Goal: Navigation & Orientation: Find specific page/section

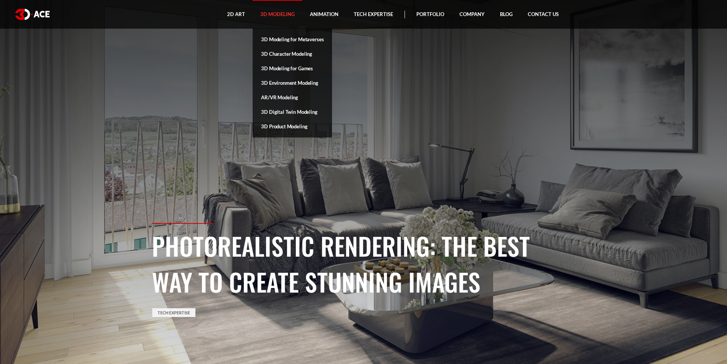
click at [294, 11] on link "3D Modeling" at bounding box center [278, 14] width 50 height 29
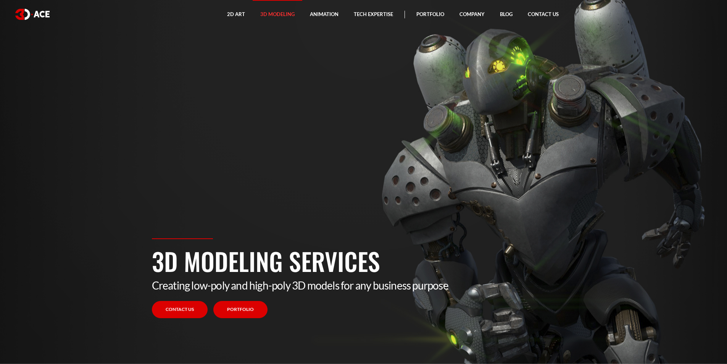
click at [239, 312] on link "Portfolio" at bounding box center [240, 309] width 54 height 17
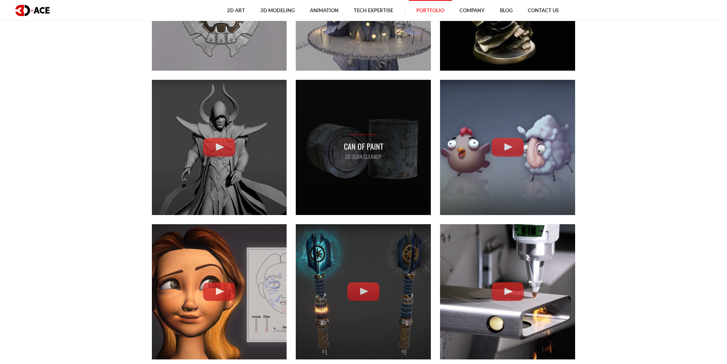
scroll to position [1298, 0]
